Goal: Contribute content

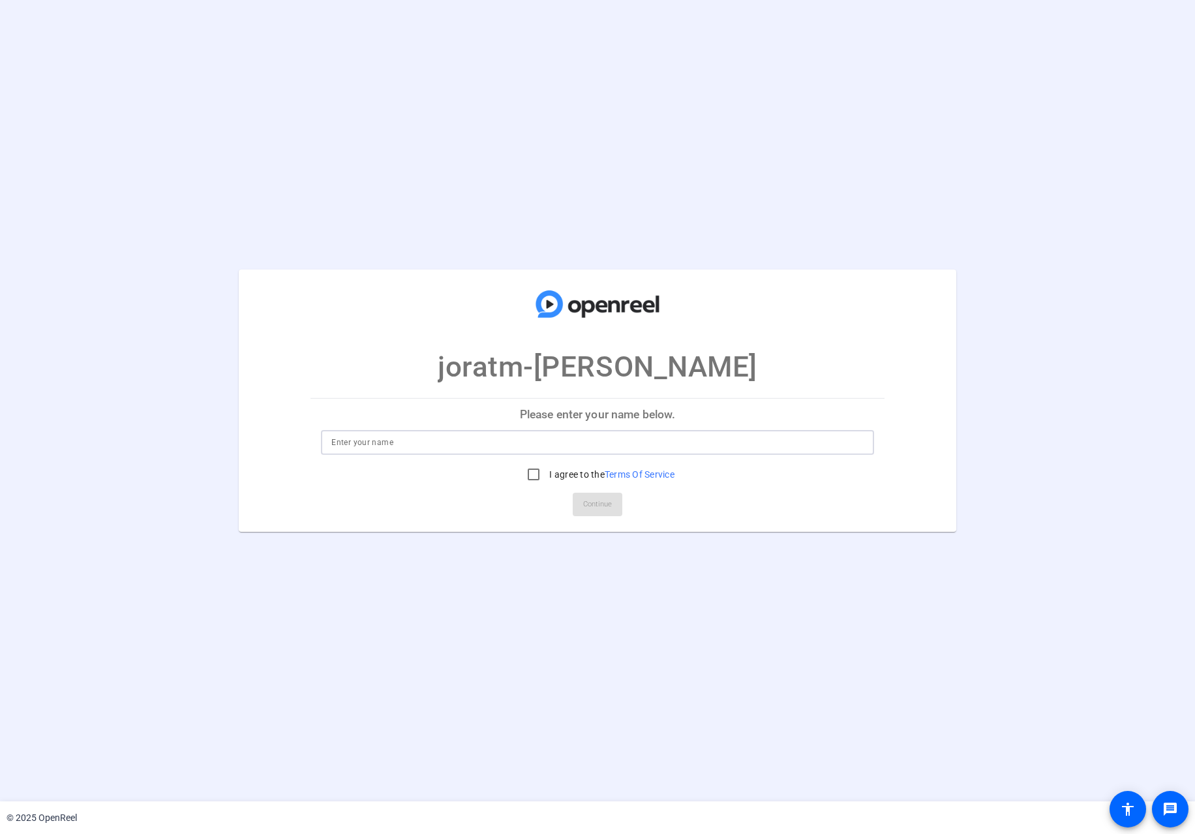
click at [539, 444] on input at bounding box center [597, 442] width 532 height 16
type input "Matthew Jorat"
click at [538, 470] on input "I agree to the Terms Of Service" at bounding box center [533, 474] width 26 height 26
checkbox input "true"
click at [586, 511] on span "Continue" at bounding box center [597, 504] width 29 height 20
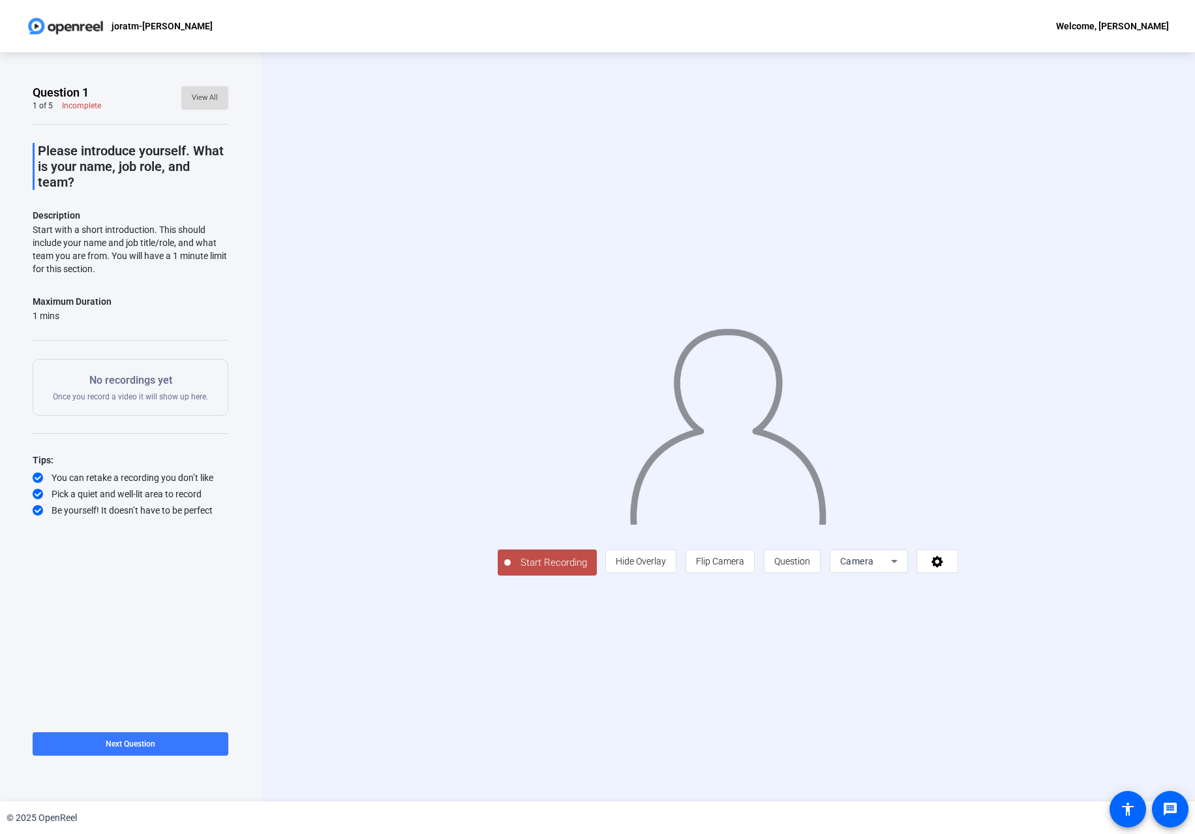
click at [203, 99] on span "View All" at bounding box center [205, 98] width 26 height 20
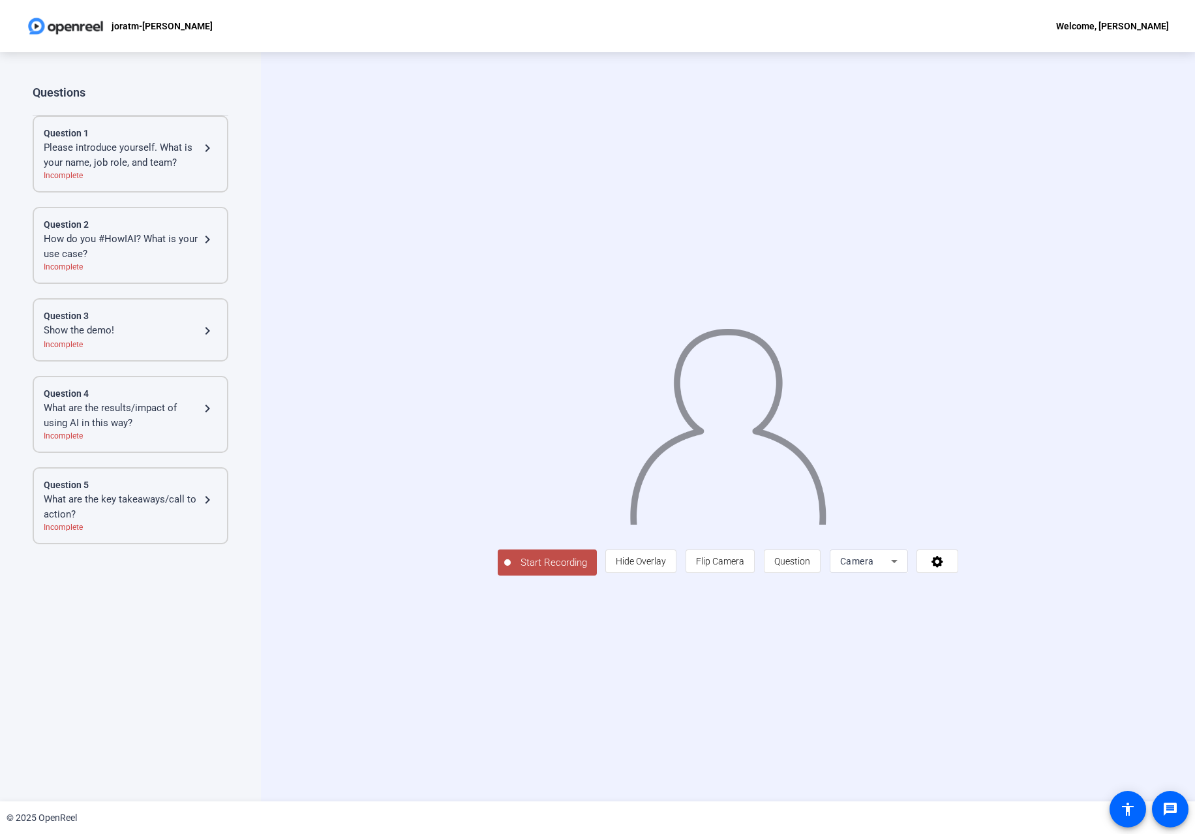
click at [208, 241] on mat-icon "navigate_next" at bounding box center [208, 240] width 16 height 16
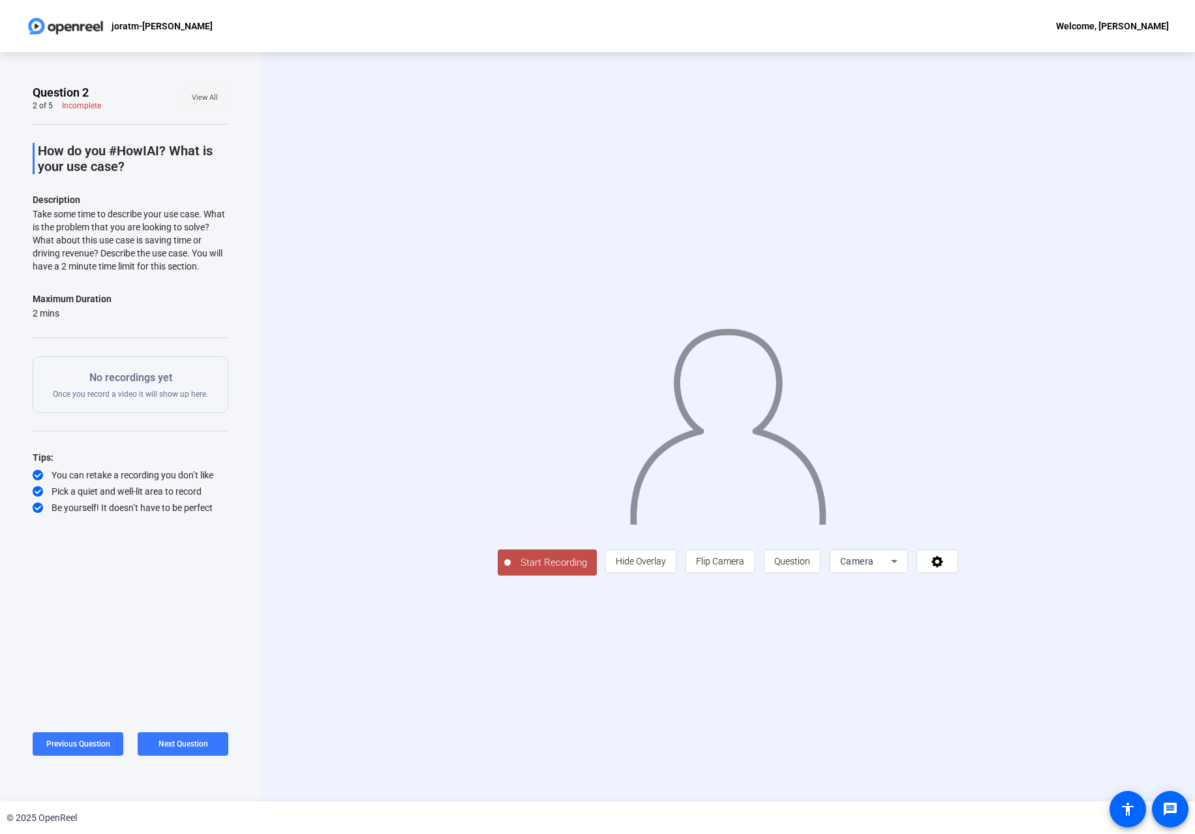
click at [201, 97] on span "View All" at bounding box center [205, 98] width 26 height 20
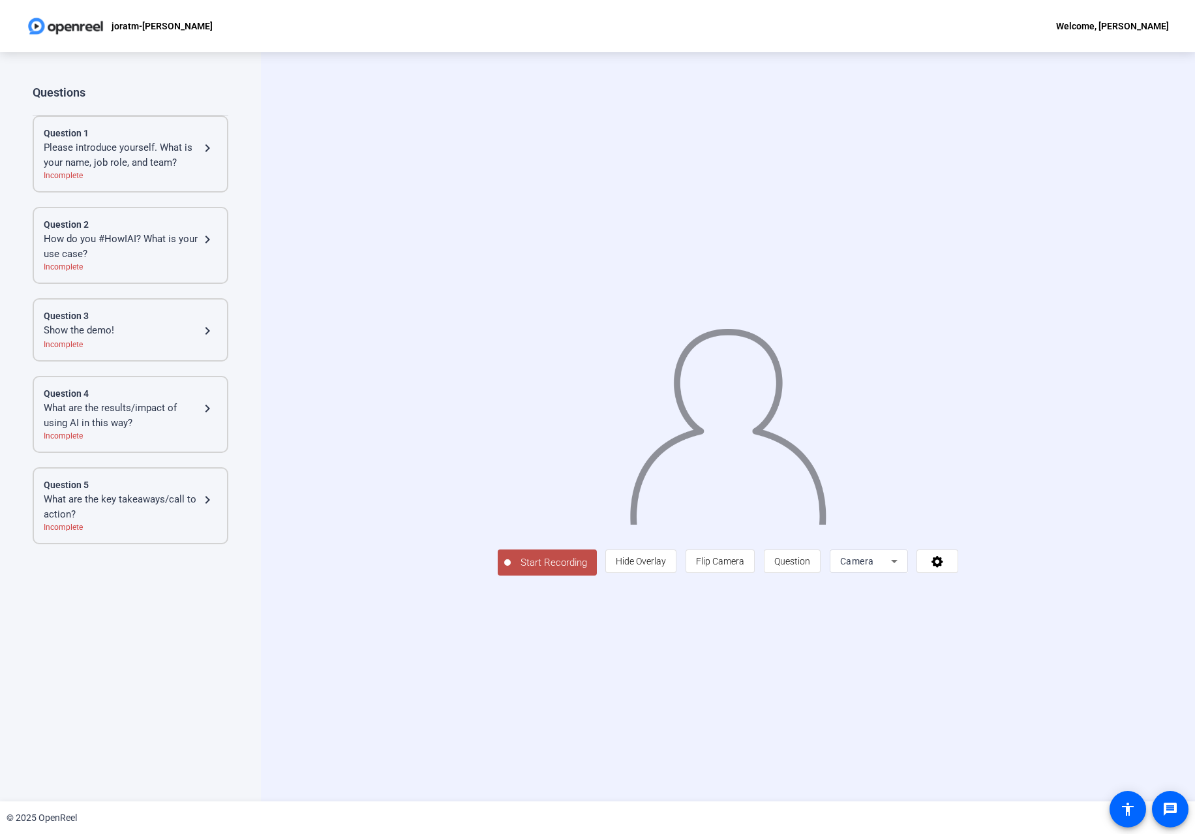
click at [208, 330] on mat-icon "navigate_next" at bounding box center [208, 331] width 16 height 16
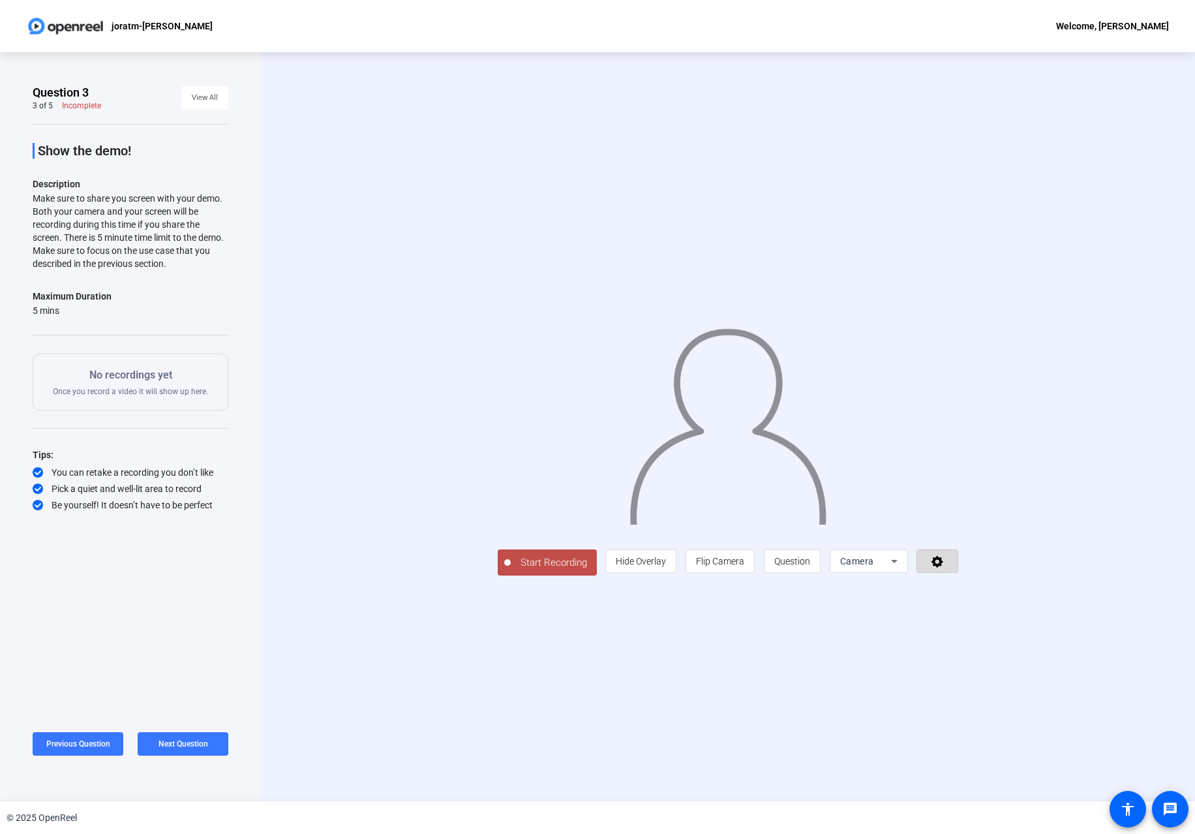
click at [957, 577] on span at bounding box center [937, 560] width 40 height 31
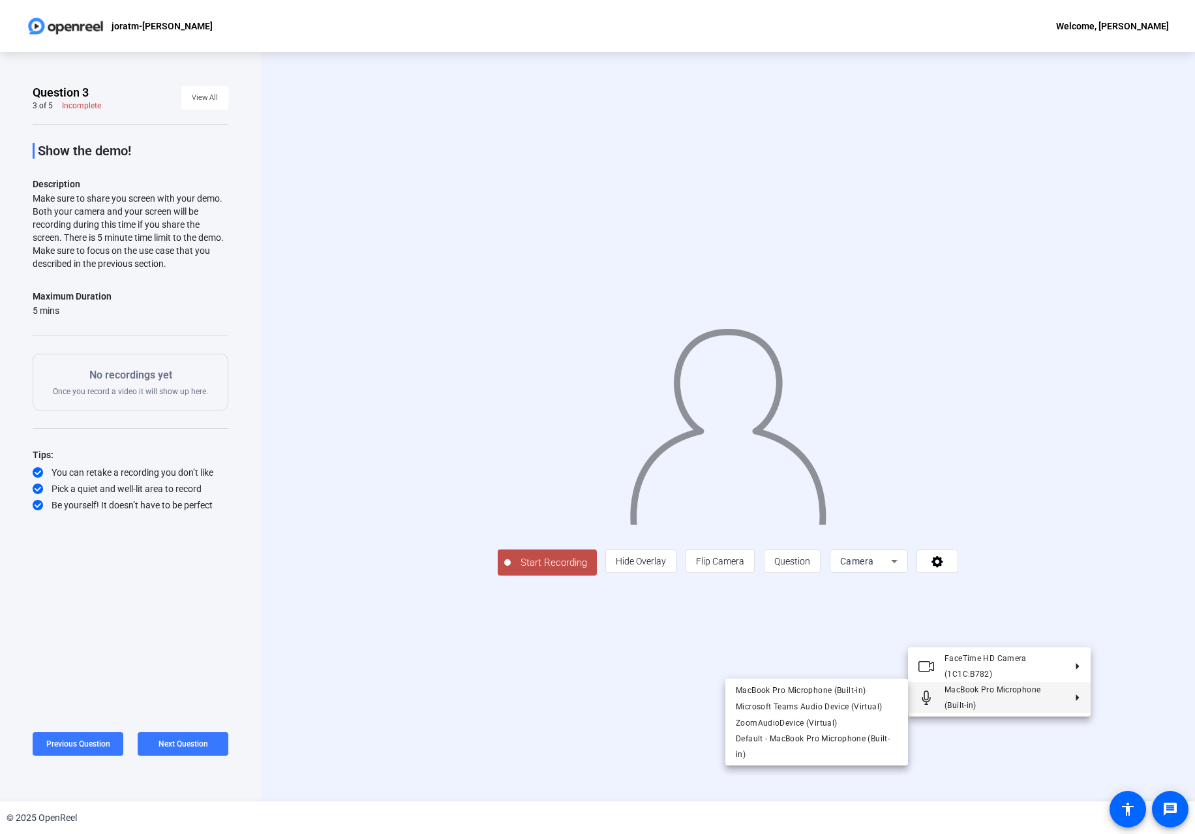
click at [543, 734] on div at bounding box center [597, 417] width 1195 height 834
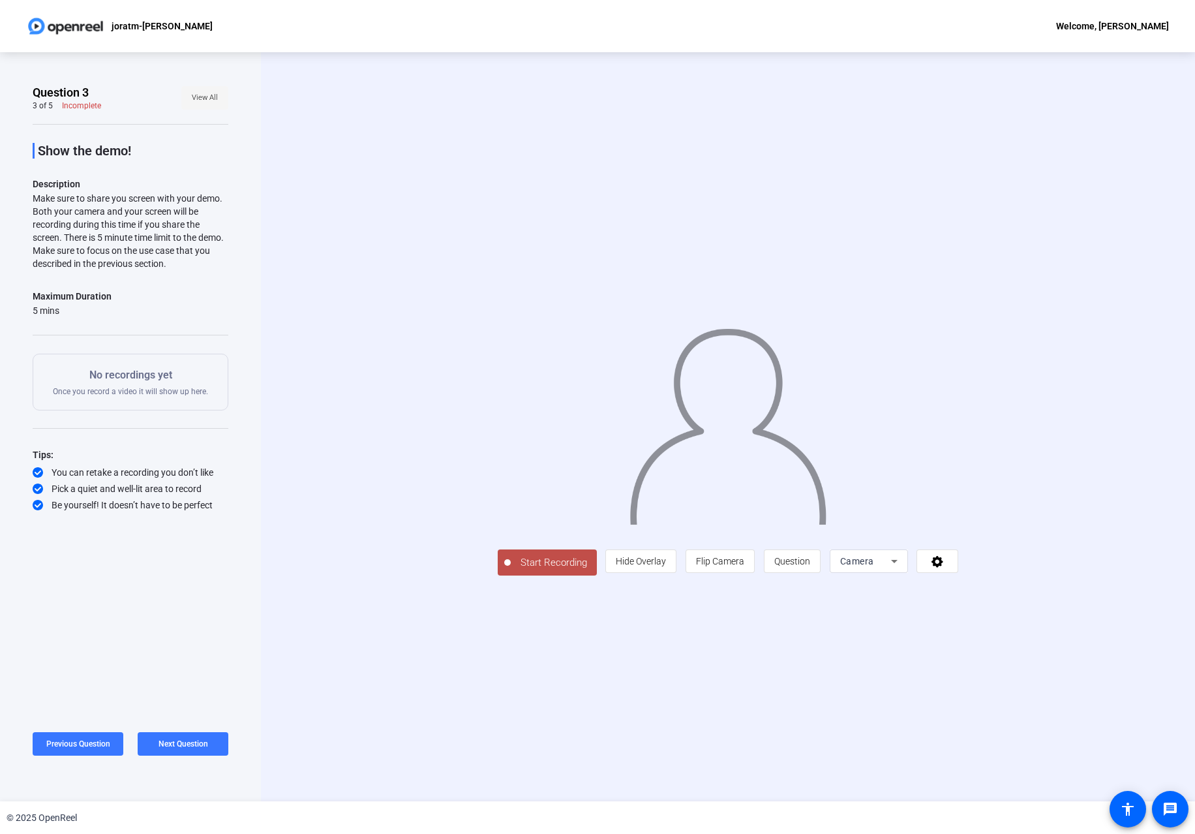
click at [205, 96] on span "View All" at bounding box center [205, 98] width 26 height 20
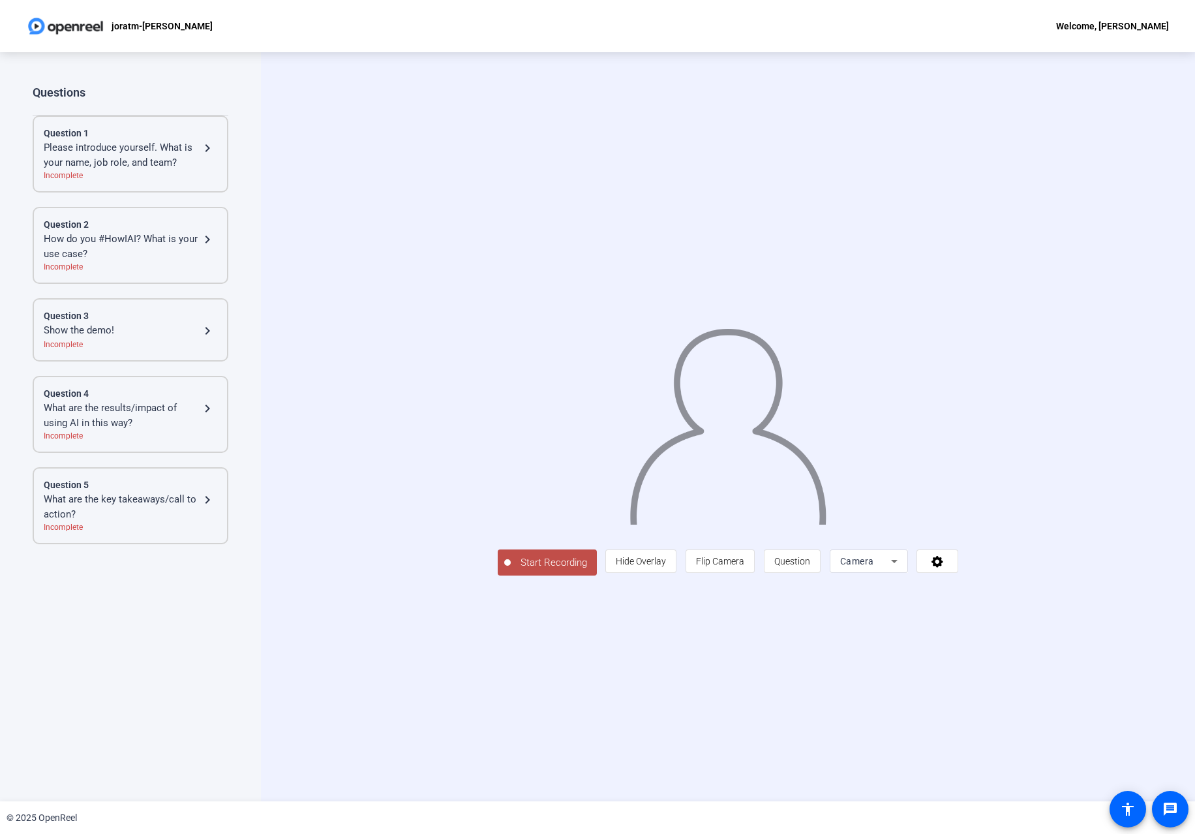
click at [209, 409] on mat-icon "navigate_next" at bounding box center [208, 408] width 16 height 16
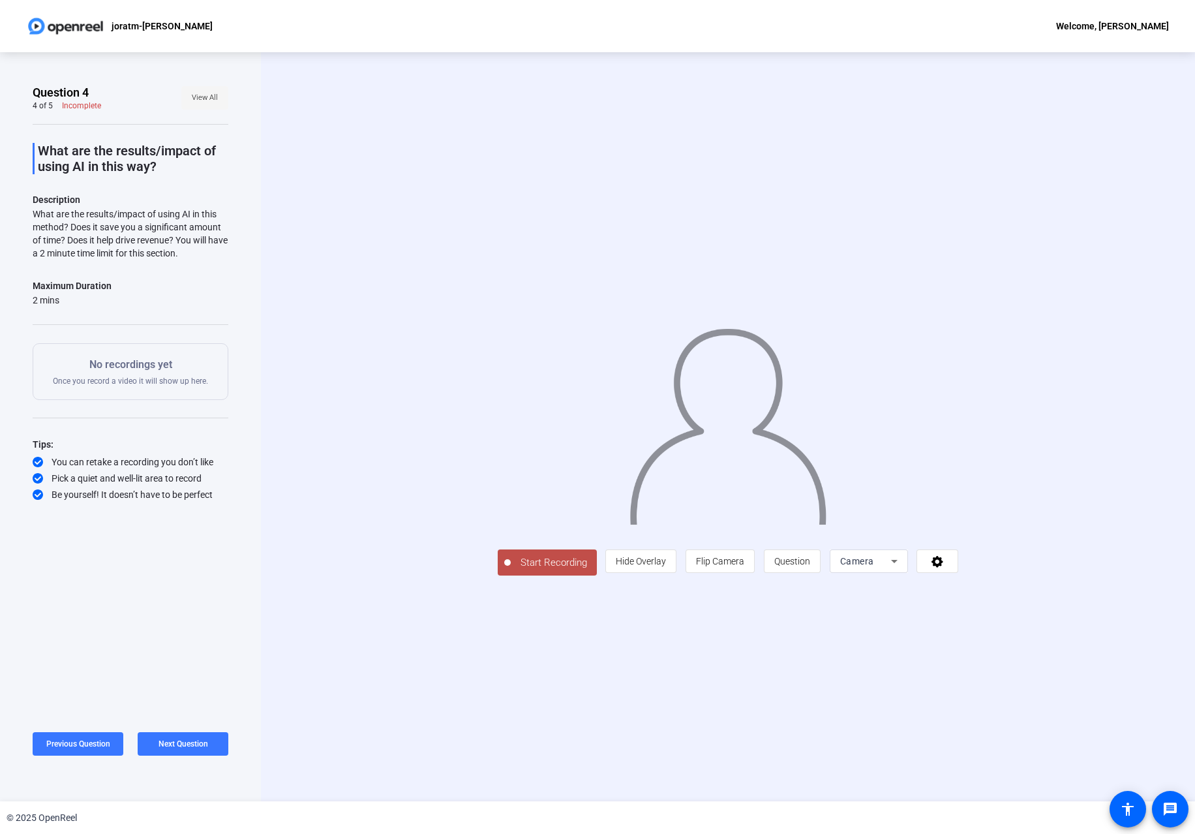
click at [198, 93] on span "View All" at bounding box center [205, 98] width 26 height 20
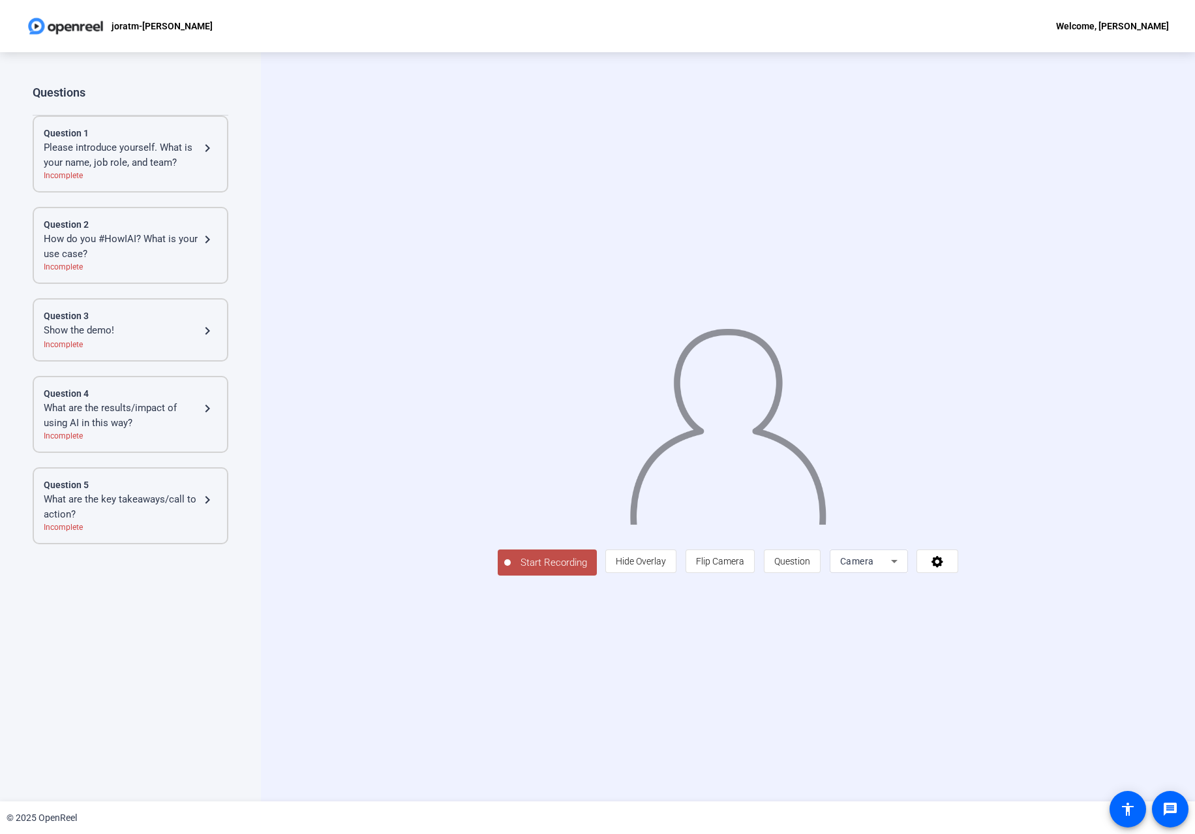
click at [307, 325] on div "Start Recording person Hide Overlay flip Flip Camera question_mark Question Cam…" at bounding box center [728, 426] width 934 height 749
click at [140, 672] on div "Questions Question 1 Please introduce yourself. What is your name, job role, an…" at bounding box center [131, 413] width 196 height 656
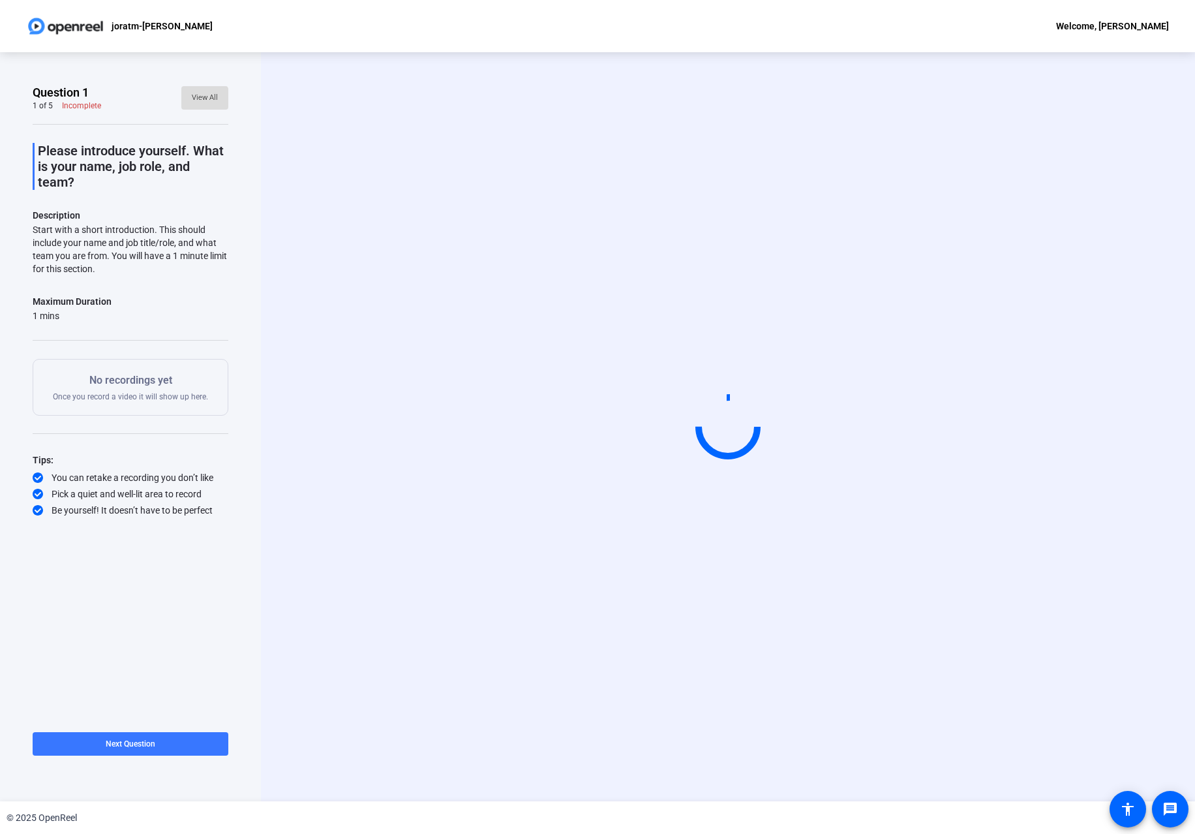
click at [203, 100] on span "View All" at bounding box center [205, 98] width 26 height 20
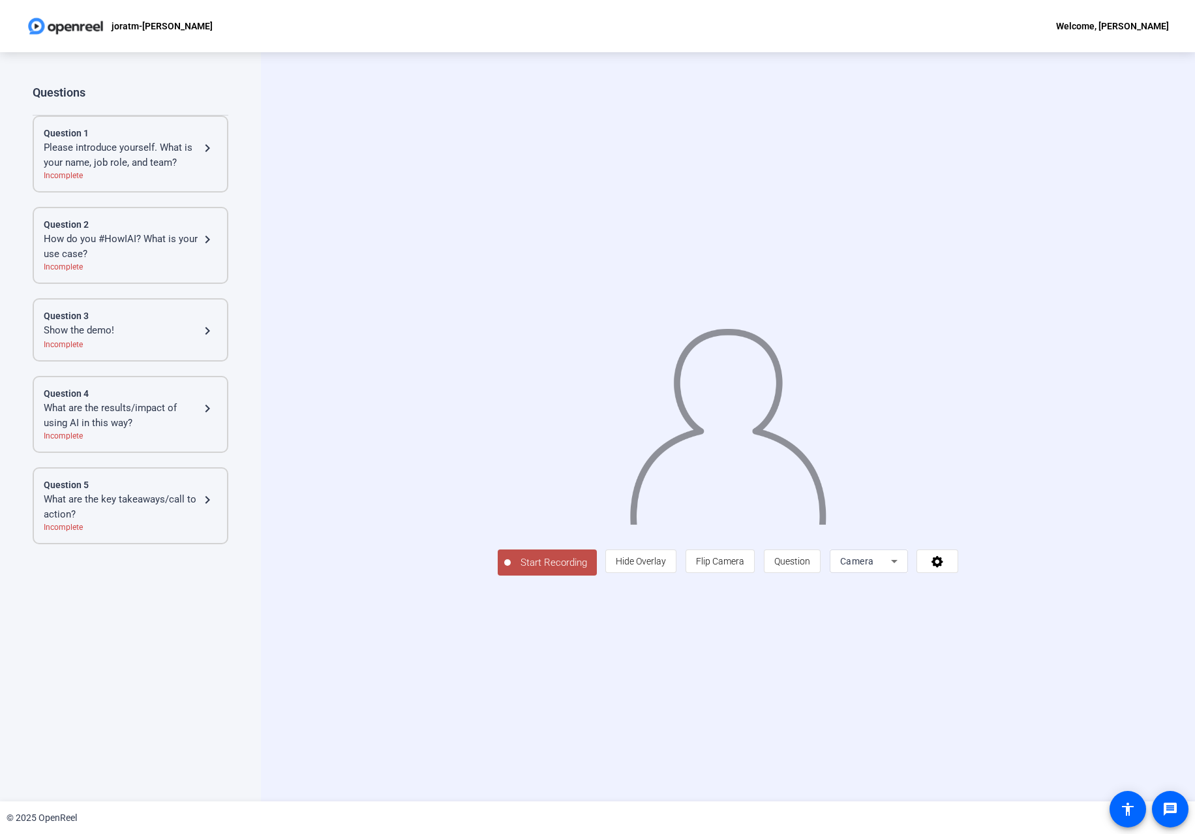
click at [206, 150] on mat-icon "navigate_next" at bounding box center [208, 148] width 16 height 16
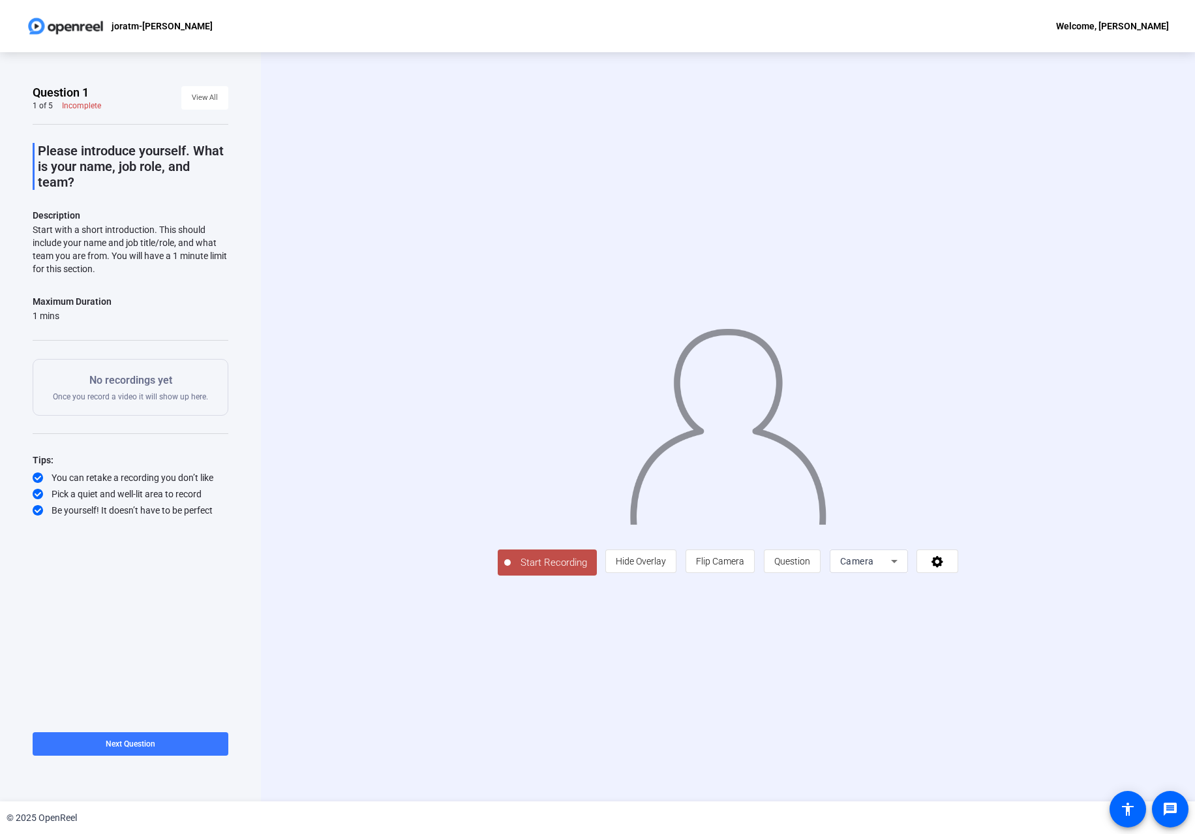
drag, startPoint x: 38, startPoint y: 149, endPoint x: 137, endPoint y: 273, distance: 158.3
click at [137, 273] on div "Please introduce yourself. What is your name, job role, and team? Description S…" at bounding box center [131, 320] width 196 height 393
copy div "Please introduce yourself. What is your name, job role, and team? Description S…"
click at [218, 97] on span at bounding box center [204, 97] width 47 height 31
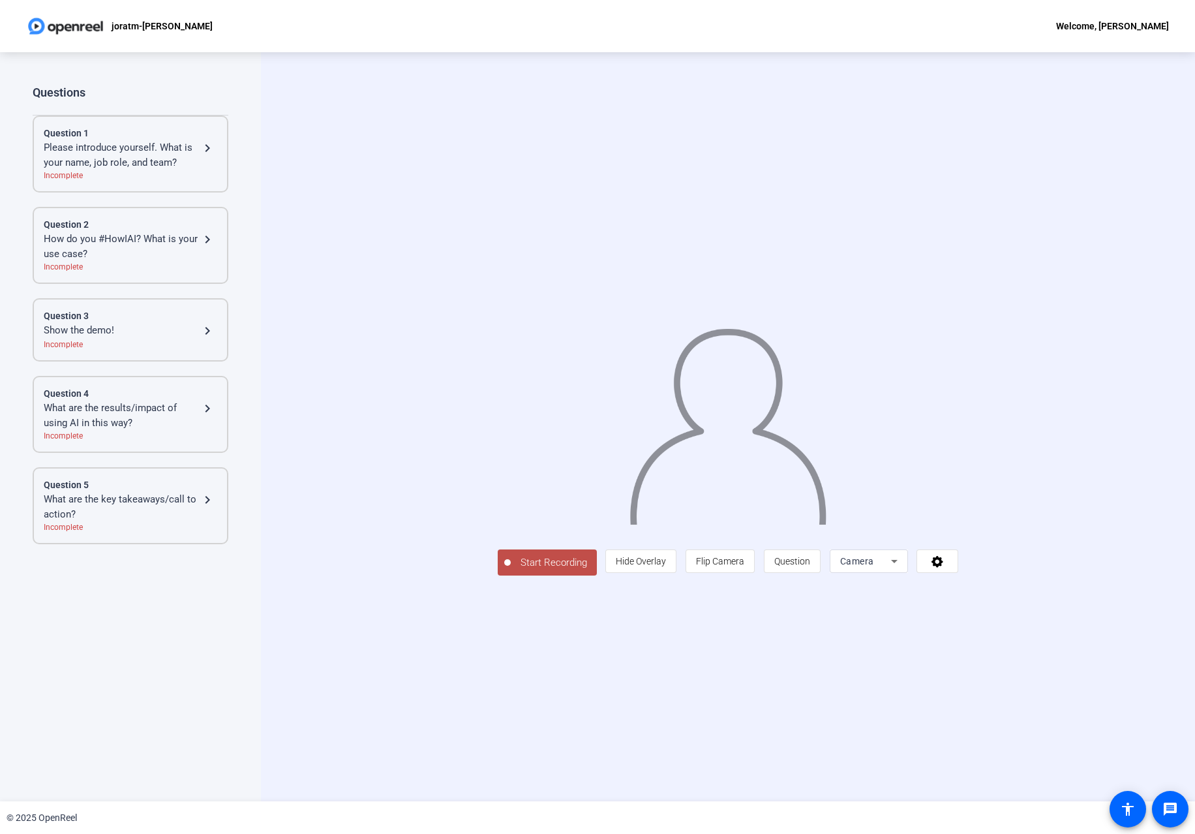
click at [208, 239] on mat-icon "navigate_next" at bounding box center [208, 240] width 16 height 16
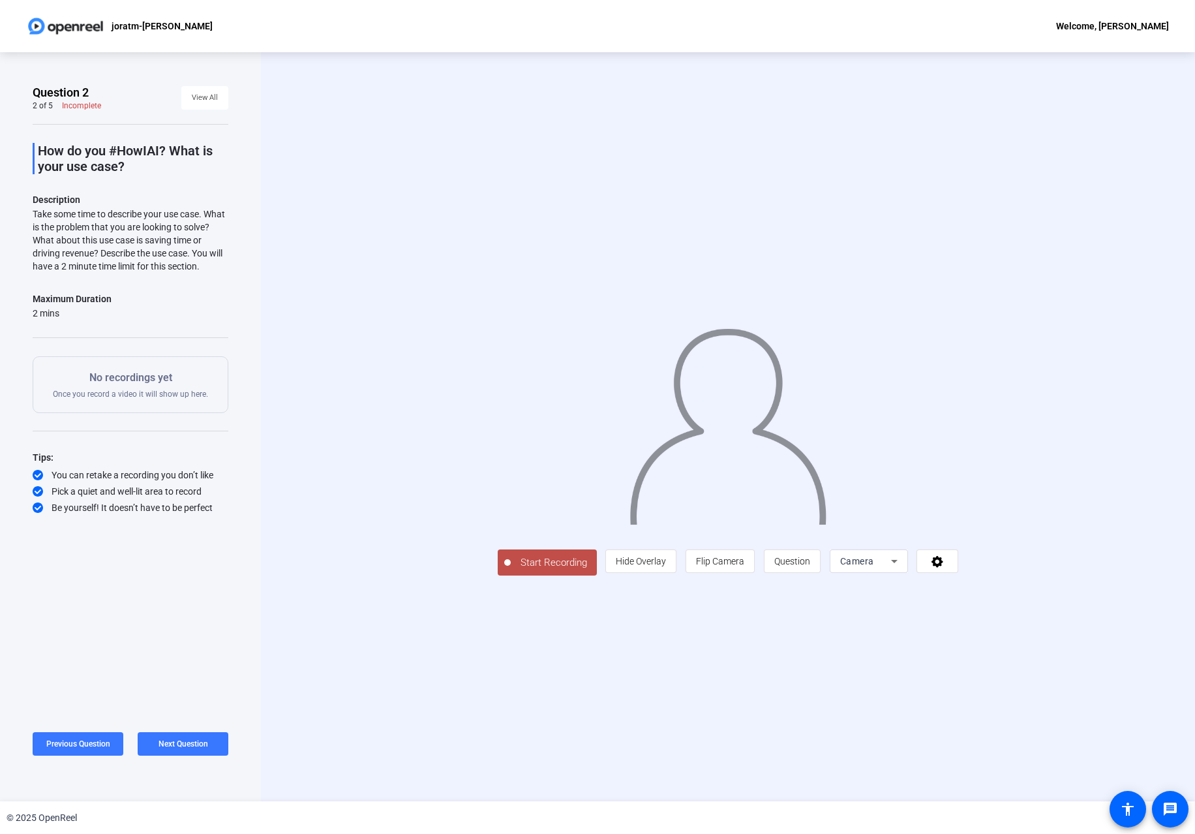
drag, startPoint x: 75, startPoint y: 315, endPoint x: 38, endPoint y: 150, distance: 169.2
click at [38, 150] on div "How do you #HowIAI? What is your use case? Description Take some time to descri…" at bounding box center [131, 319] width 196 height 390
copy div "How do you #HowIAI? What is your use case? Description Take some time to descri…"
click at [205, 98] on span "View All" at bounding box center [205, 98] width 26 height 20
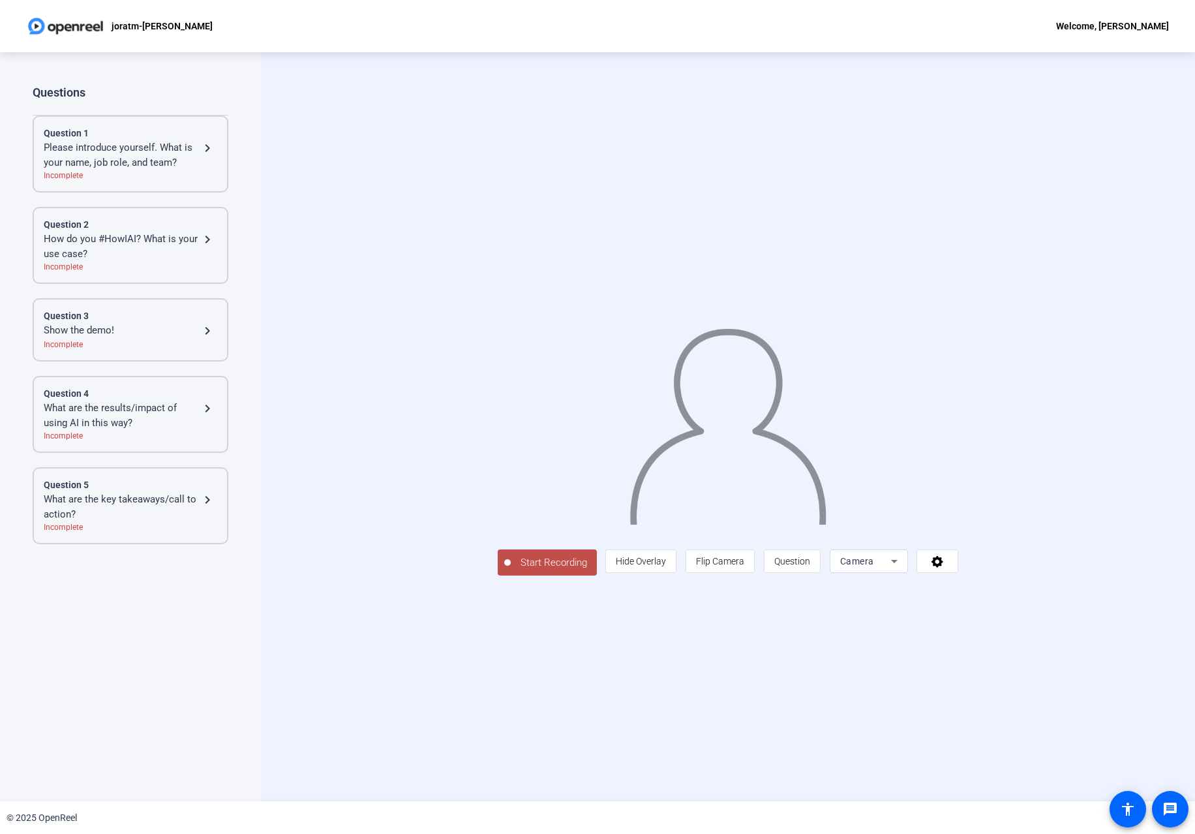
click at [209, 330] on mat-icon "navigate_next" at bounding box center [208, 331] width 16 height 16
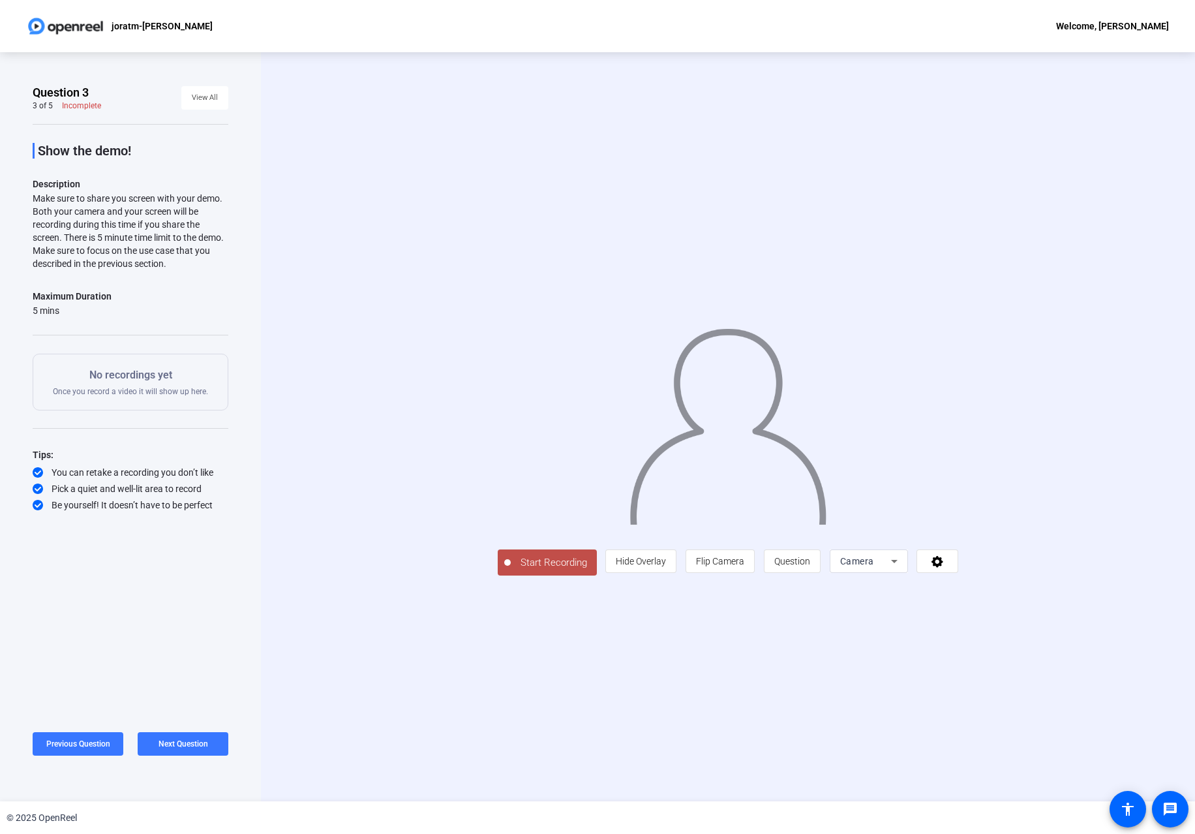
drag, startPoint x: 74, startPoint y: 307, endPoint x: 38, endPoint y: 142, distance: 168.2
click at [38, 142] on div "Show the demo! Description Make sure to share you screen with your demo. Both y…" at bounding box center [131, 317] width 196 height 387
copy div "Show the demo! Description Make sure to share you screen with your demo. Both y…"
click at [207, 98] on span "View All" at bounding box center [205, 98] width 26 height 20
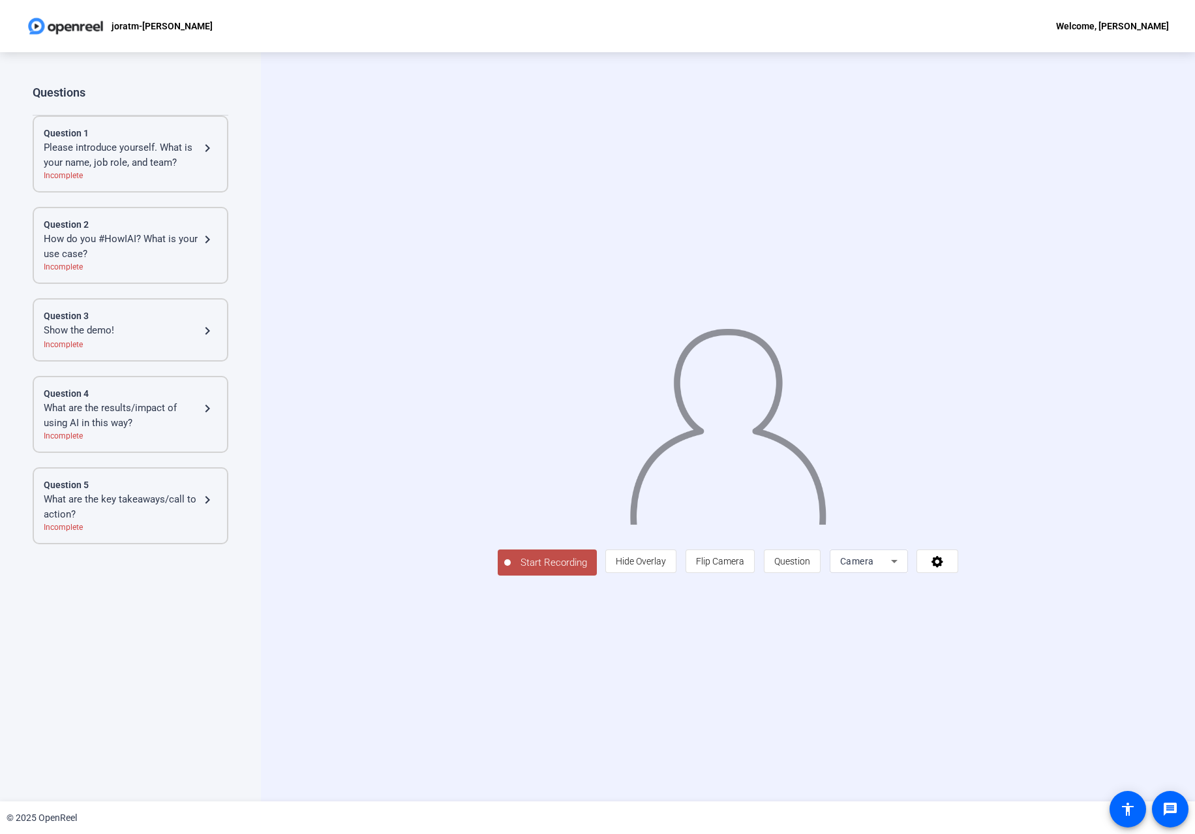
click at [209, 408] on mat-icon "navigate_next" at bounding box center [208, 408] width 16 height 16
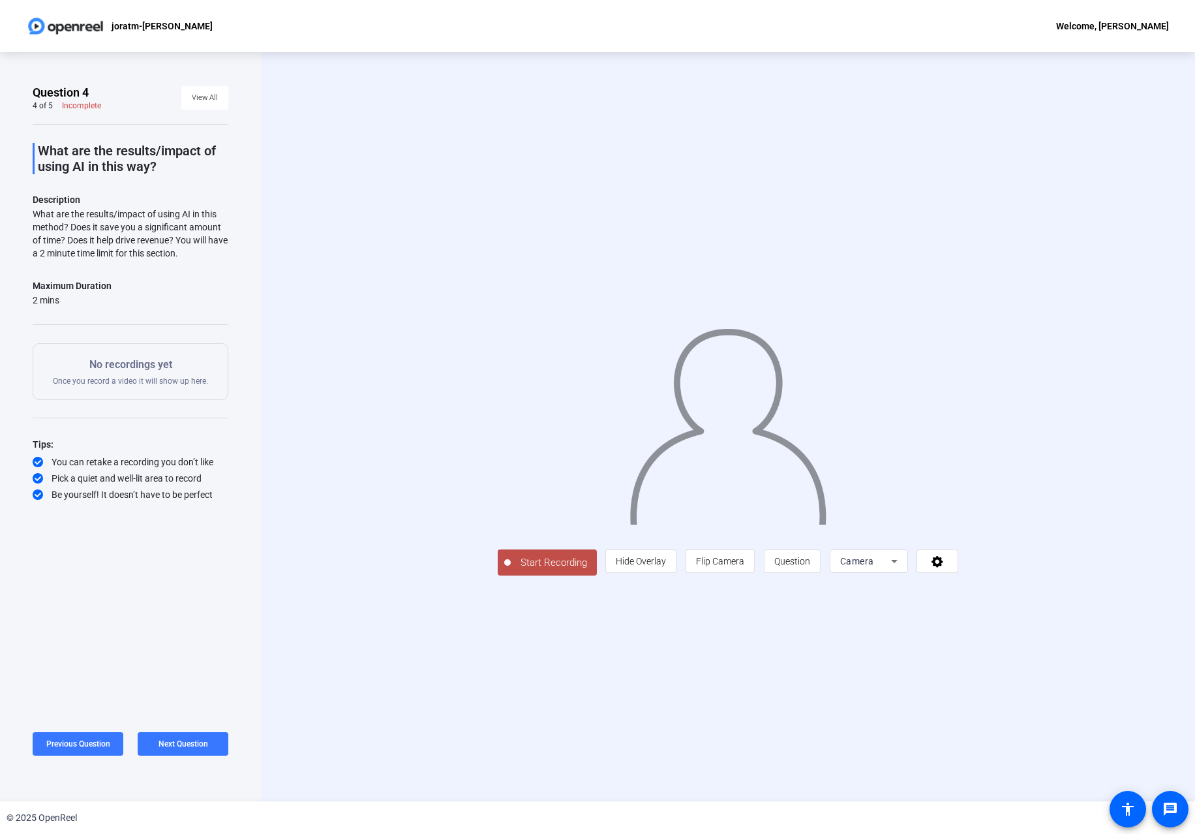
drag, startPoint x: 73, startPoint y: 299, endPoint x: 38, endPoint y: 136, distance: 166.8
click at [38, 136] on div "What are the results/impact of using AI in this way? Description What are the r…" at bounding box center [131, 312] width 196 height 377
copy div "What are the results/impact of using AI in this way? Description What are the r…"
click at [215, 100] on span "View All" at bounding box center [205, 98] width 26 height 20
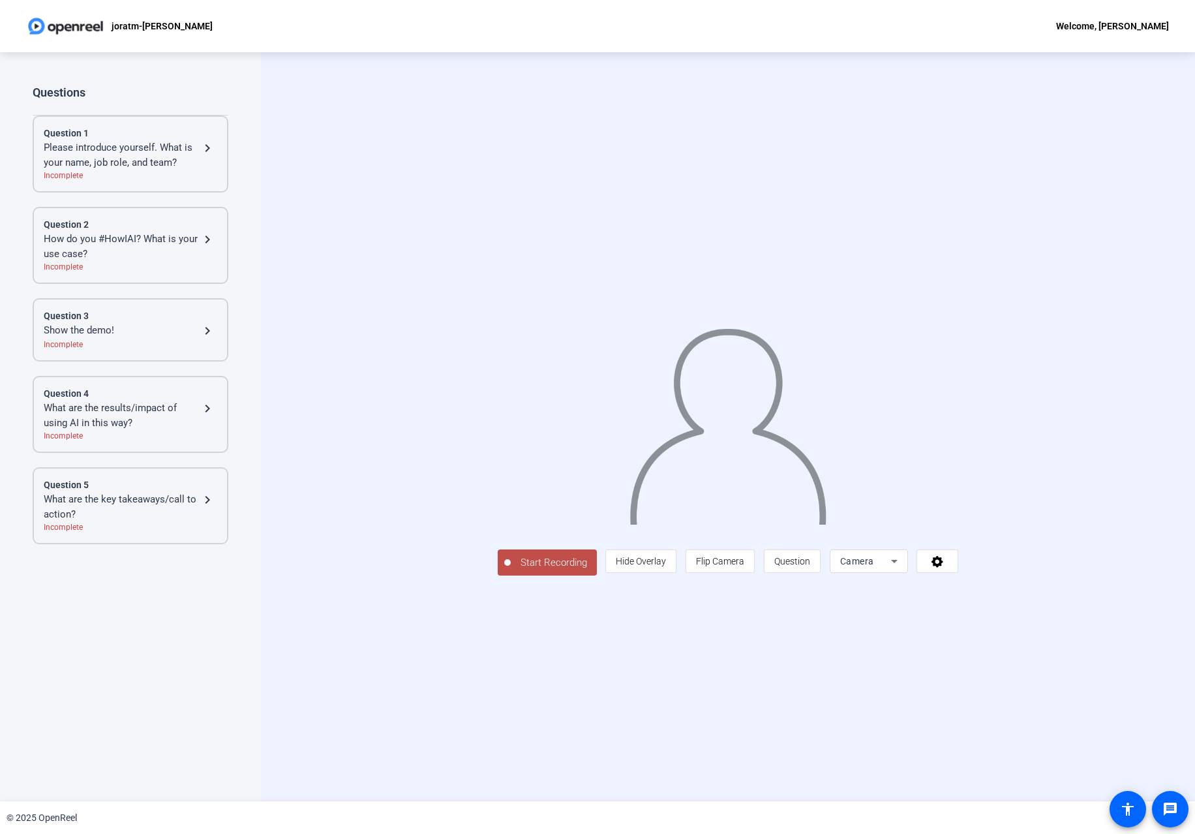
click at [213, 500] on mat-icon "navigate_next" at bounding box center [208, 500] width 16 height 16
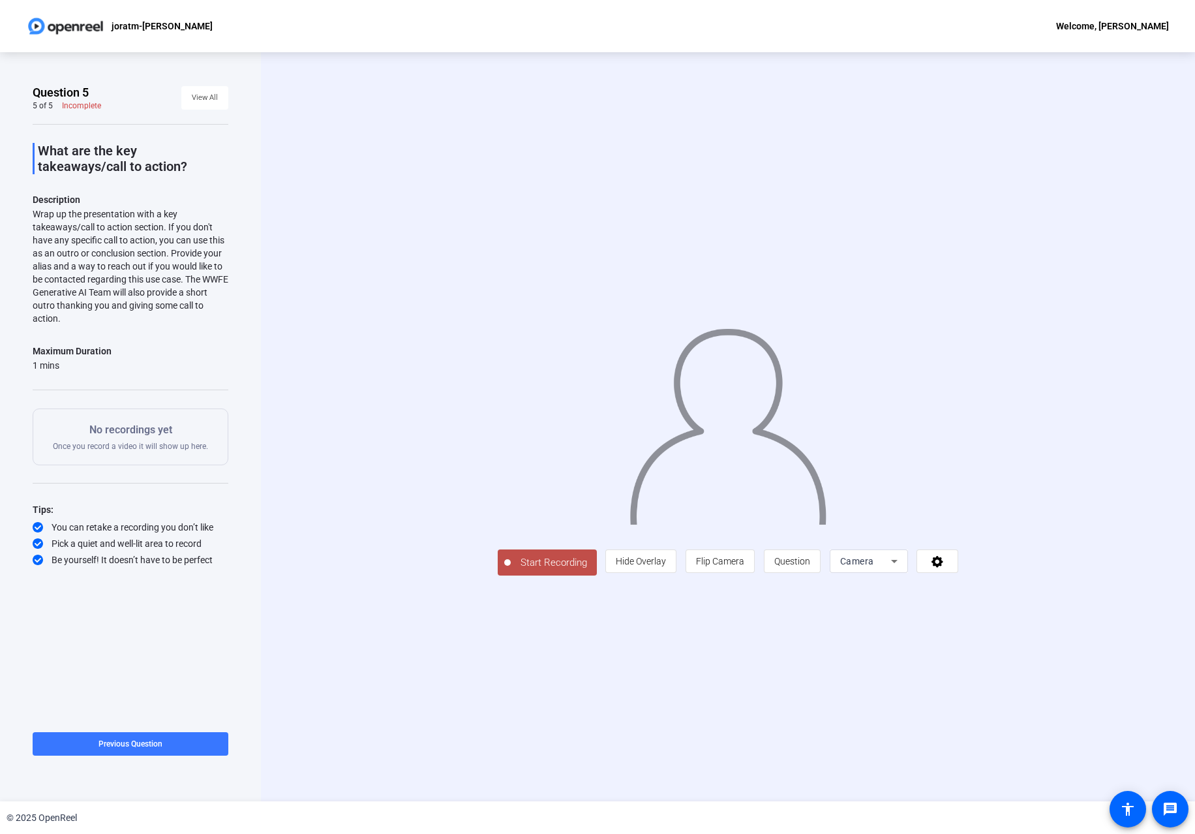
drag, startPoint x: 86, startPoint y: 361, endPoint x: 35, endPoint y: 149, distance: 218.6
click at [35, 149] on div "What are the key takeaways/call to action? Description Wrap up the presentation…" at bounding box center [131, 345] width 196 height 442
copy div "What are the key takeaways/call to action? Description Wrap up the presentation…"
